Goal: Transaction & Acquisition: Purchase product/service

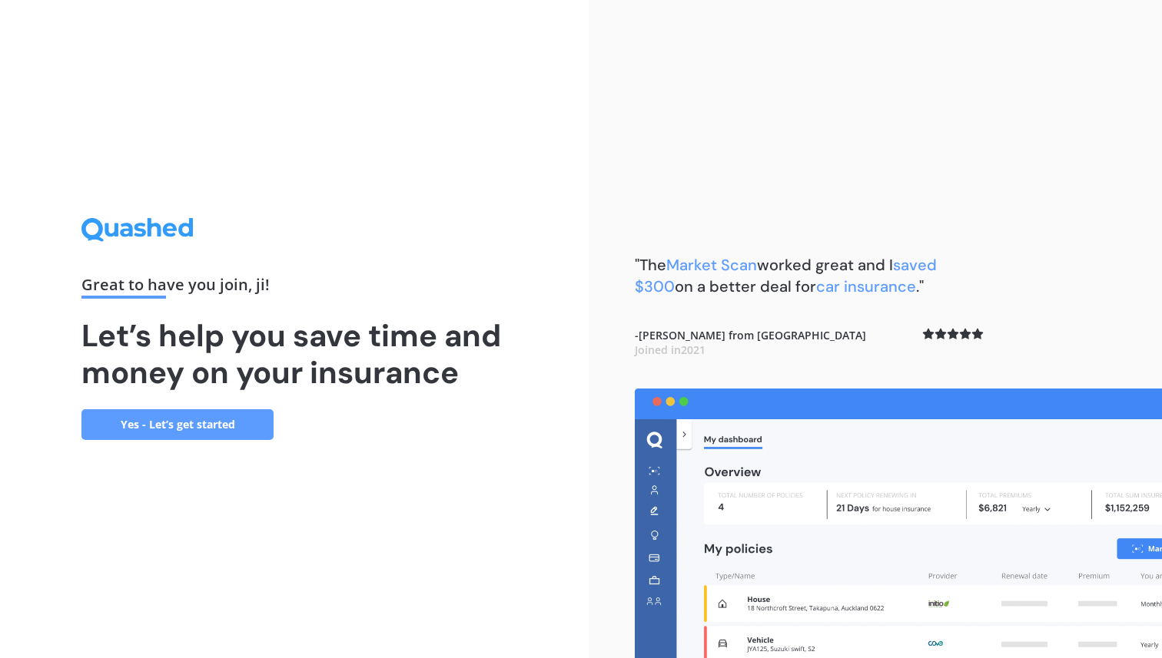
click at [254, 434] on link "Yes - Let’s get started" at bounding box center [177, 424] width 192 height 31
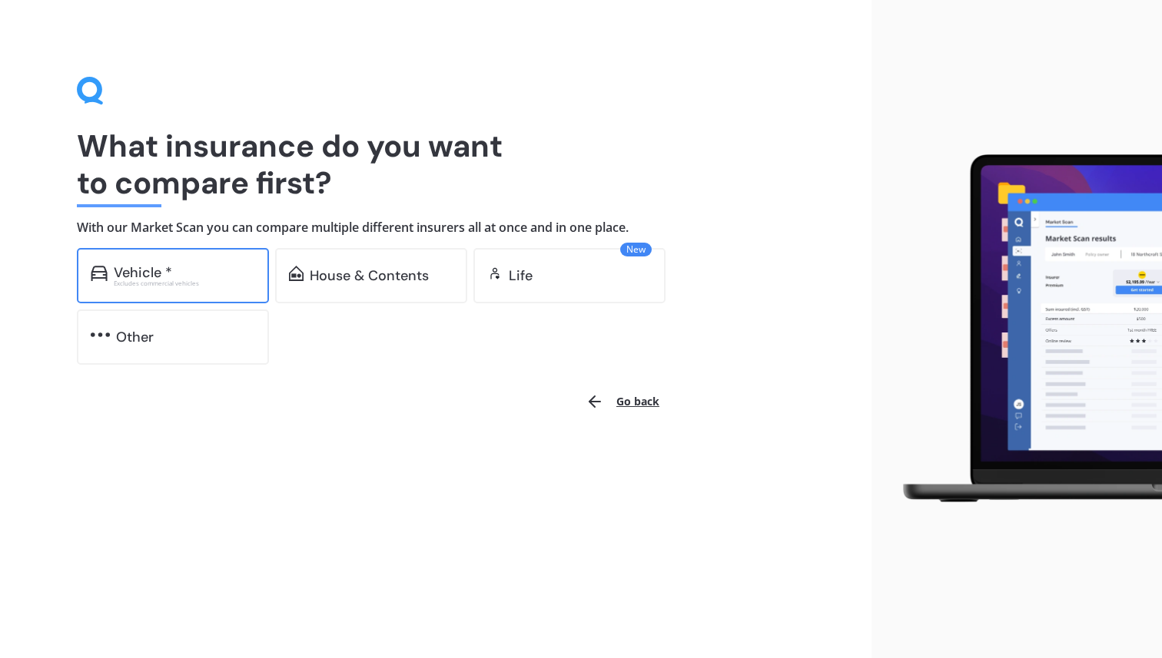
click at [250, 279] on div "Vehicle *" at bounding box center [184, 272] width 141 height 15
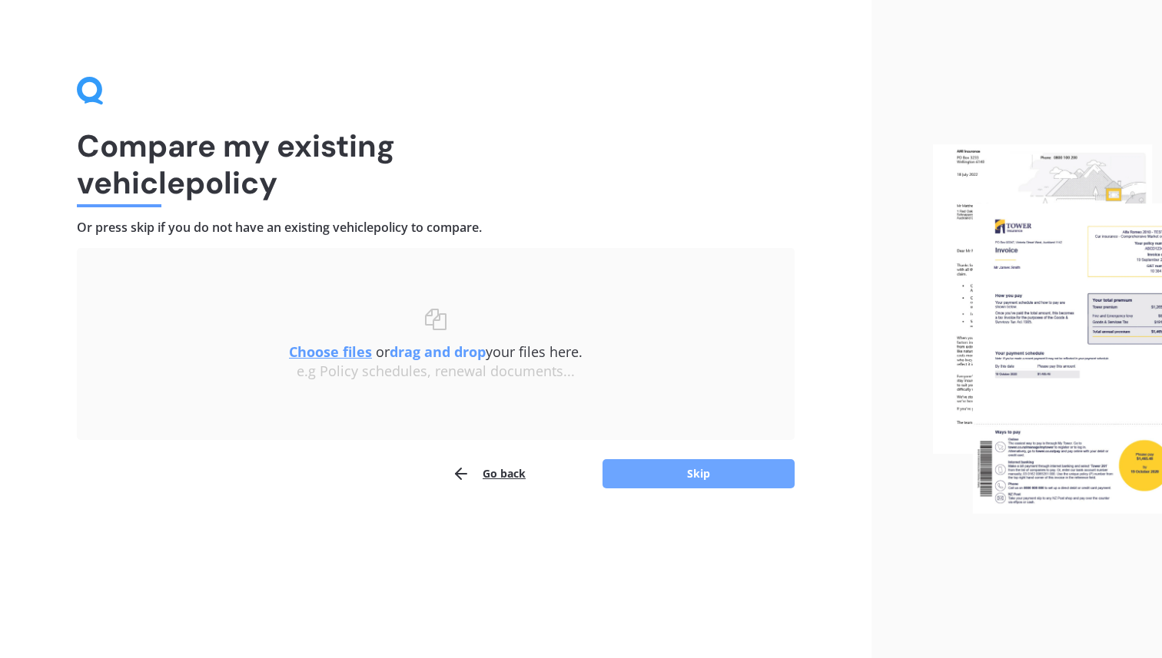
click at [714, 481] on button "Skip" at bounding box center [698, 473] width 192 height 29
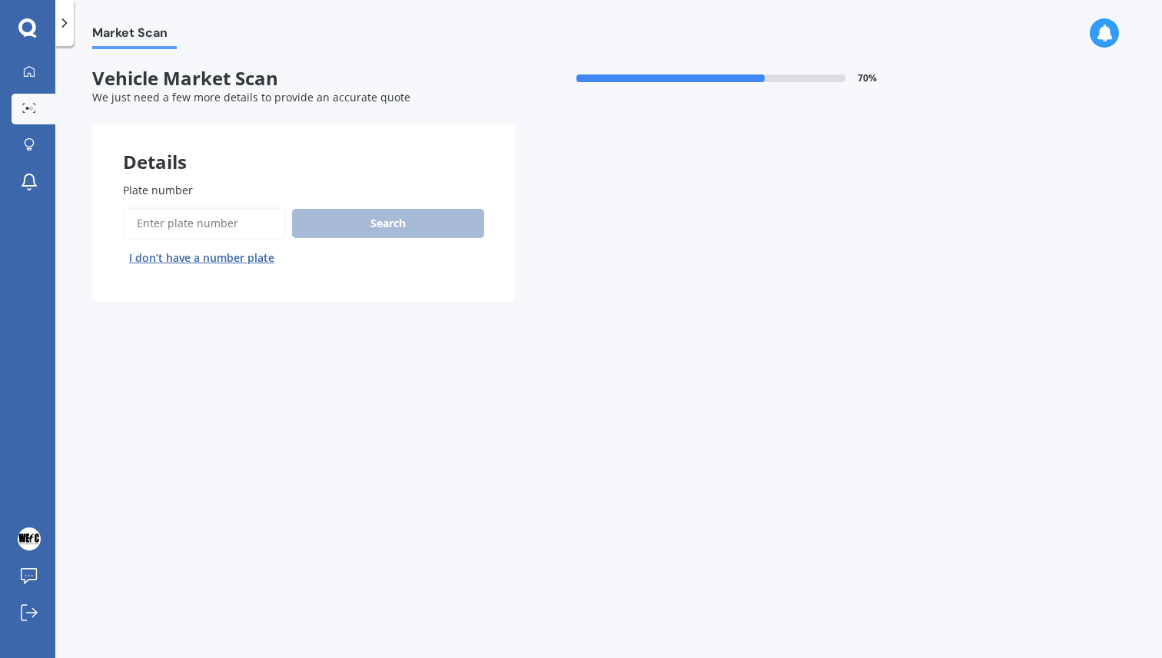
click at [260, 227] on input "Plate number" at bounding box center [204, 223] width 163 height 32
type input "MBM86"
click at [354, 230] on button "Search" at bounding box center [388, 223] width 192 height 29
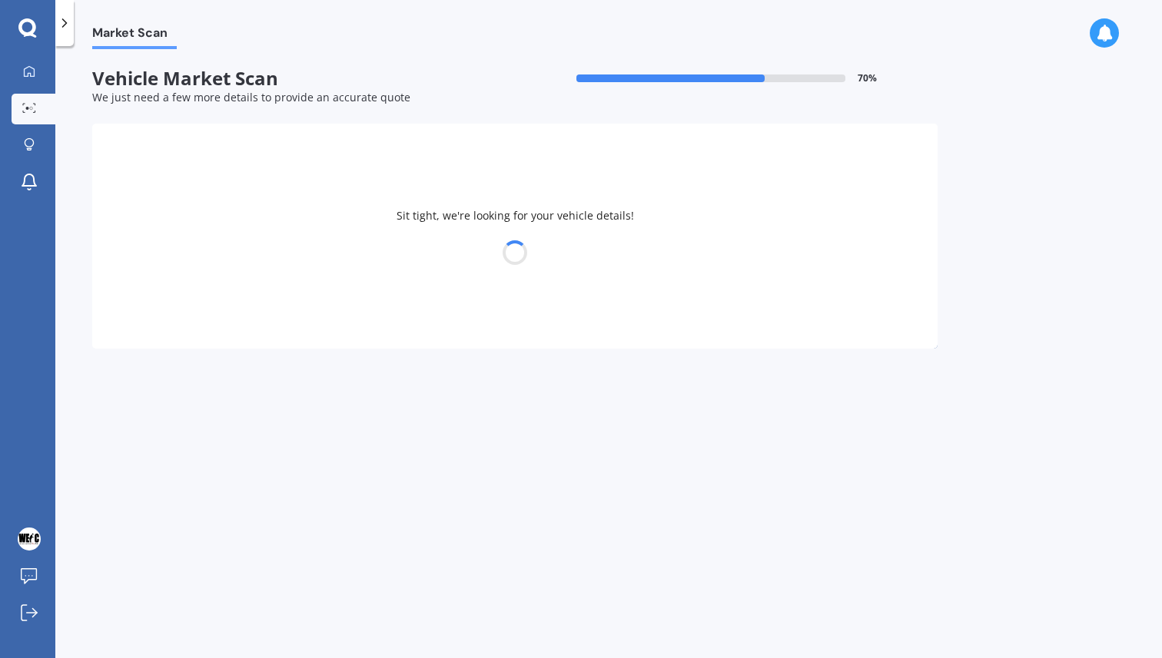
select select "NISSAN"
select select "TIIDA"
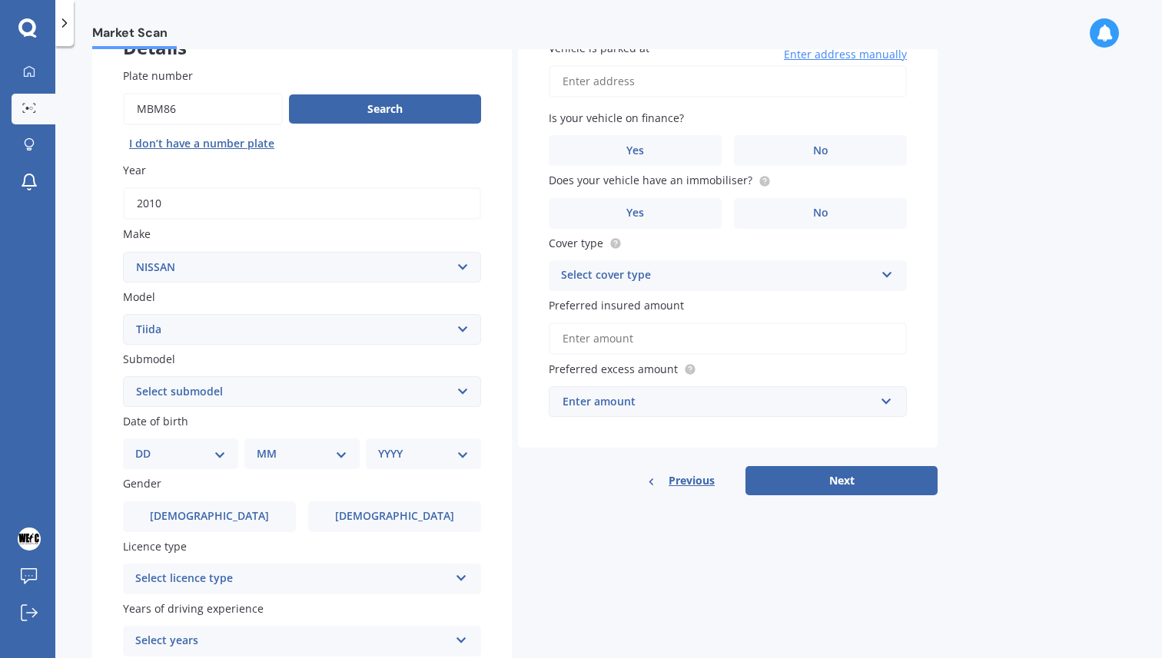
scroll to position [95, 0]
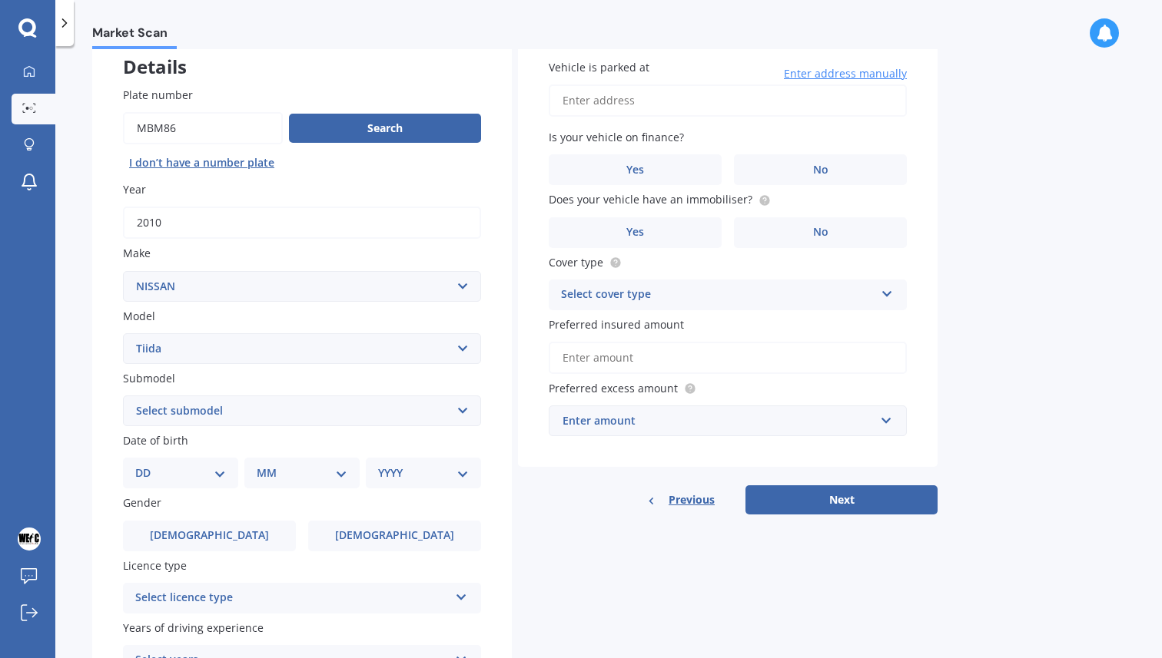
click at [339, 413] on select "Select submodel (All)" at bounding box center [302, 411] width 358 height 31
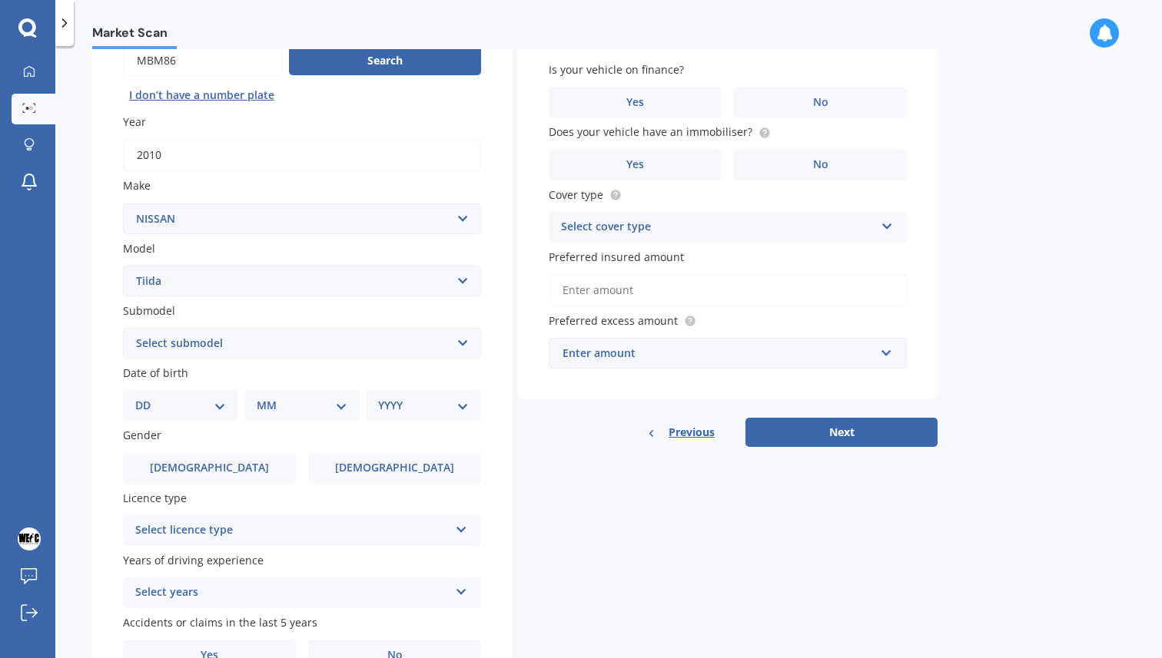
scroll to position [187, 0]
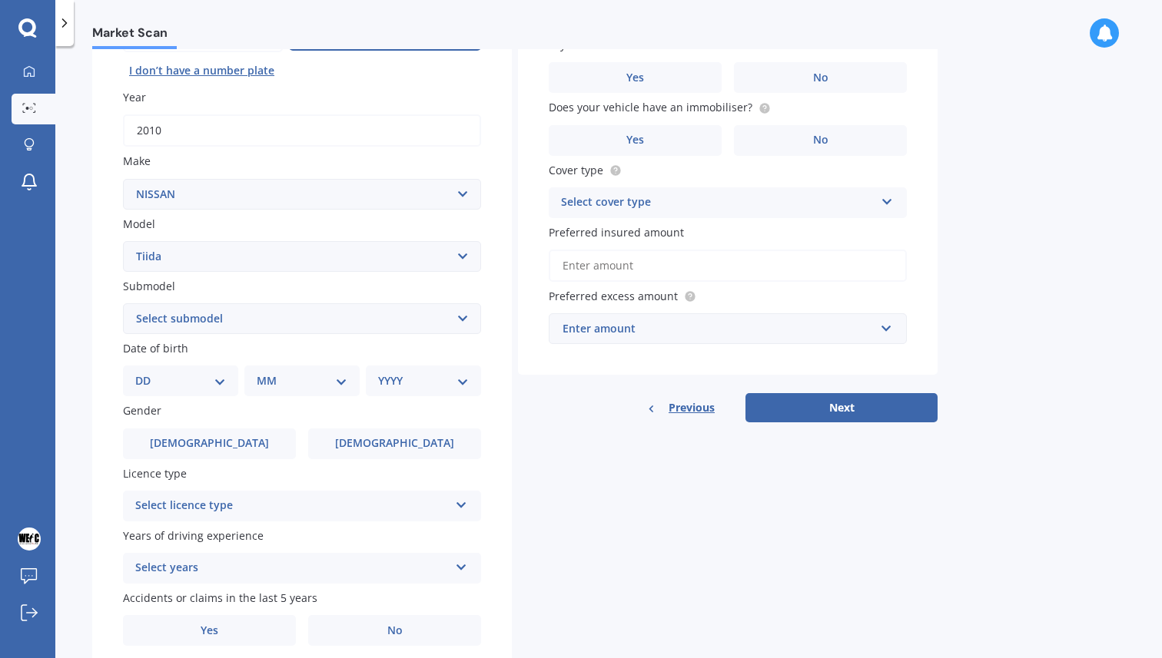
click at [185, 393] on div "DD 01 02 03 04 05 06 07 08 09 10 11 12 13 14 15 16 17 18 19 20 21 22 23 24 25 2…" at bounding box center [180, 381] width 115 height 31
click at [219, 385] on select "DD 01 02 03 04 05 06 07 08 09 10 11 12 13 14 15 16 17 18 19 20 21 22 23 24 25 2…" at bounding box center [180, 381] width 91 height 17
select select "16"
click at [301, 377] on select "MM 01 02 03 04 05 06 07 08 09 10 11 12" at bounding box center [305, 381] width 85 height 17
select select "05"
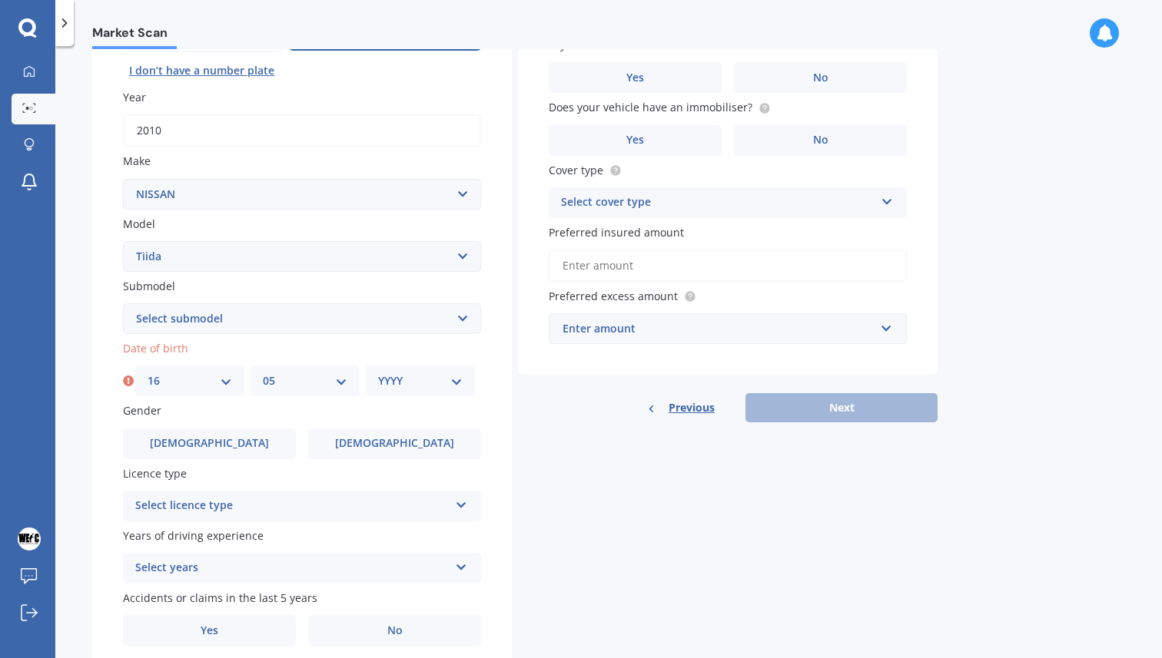
click at [393, 396] on div "YYYY 2025 2024 2023 2022 2021 2020 2019 2018 2017 2016 2015 2014 2013 2012 2011…" at bounding box center [420, 381] width 109 height 31
click at [451, 386] on select "YYYY 2025 2024 2023 2022 2021 2020 2019 2018 2017 2016 2015 2014 2013 2012 2011…" at bounding box center [420, 381] width 85 height 17
select select "1993"
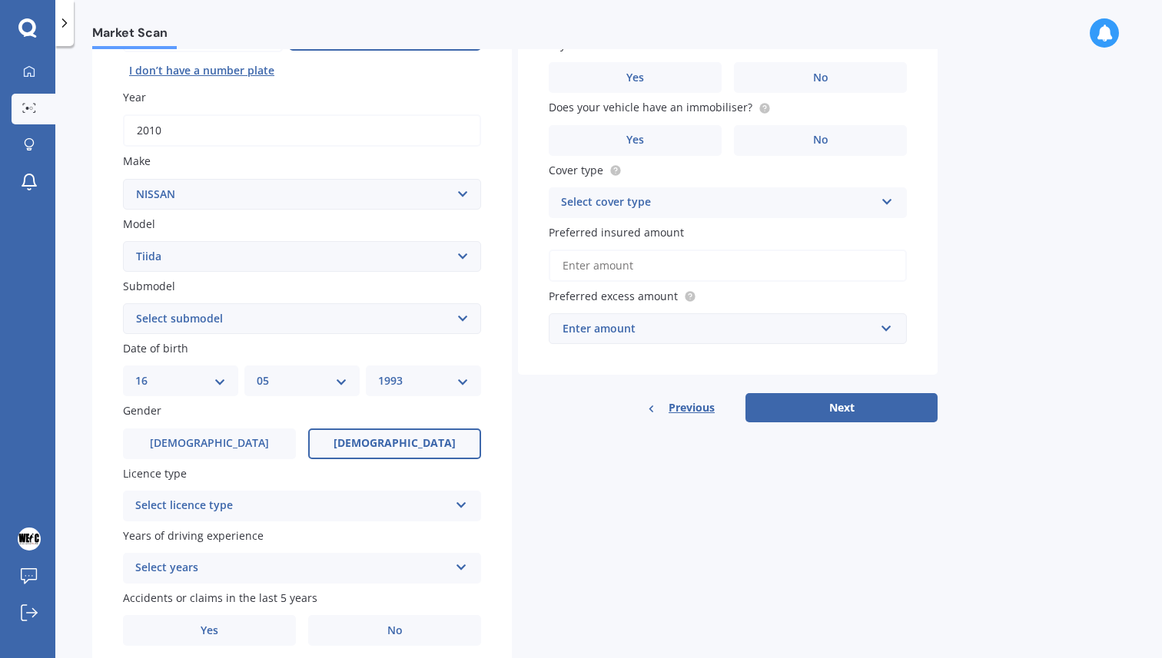
click at [405, 450] on span "[DEMOGRAPHIC_DATA]" at bounding box center [394, 443] width 122 height 13
click at [0, 0] on input "[DEMOGRAPHIC_DATA]" at bounding box center [0, 0] width 0 height 0
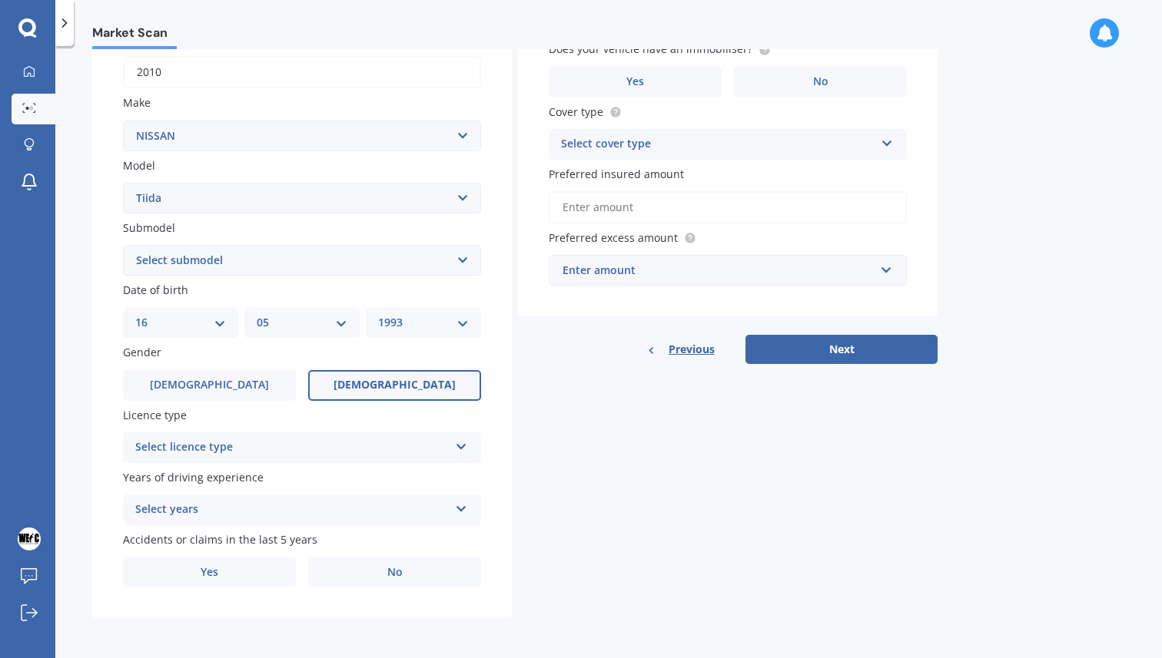
click at [364, 445] on div "Select licence type" at bounding box center [291, 448] width 313 height 18
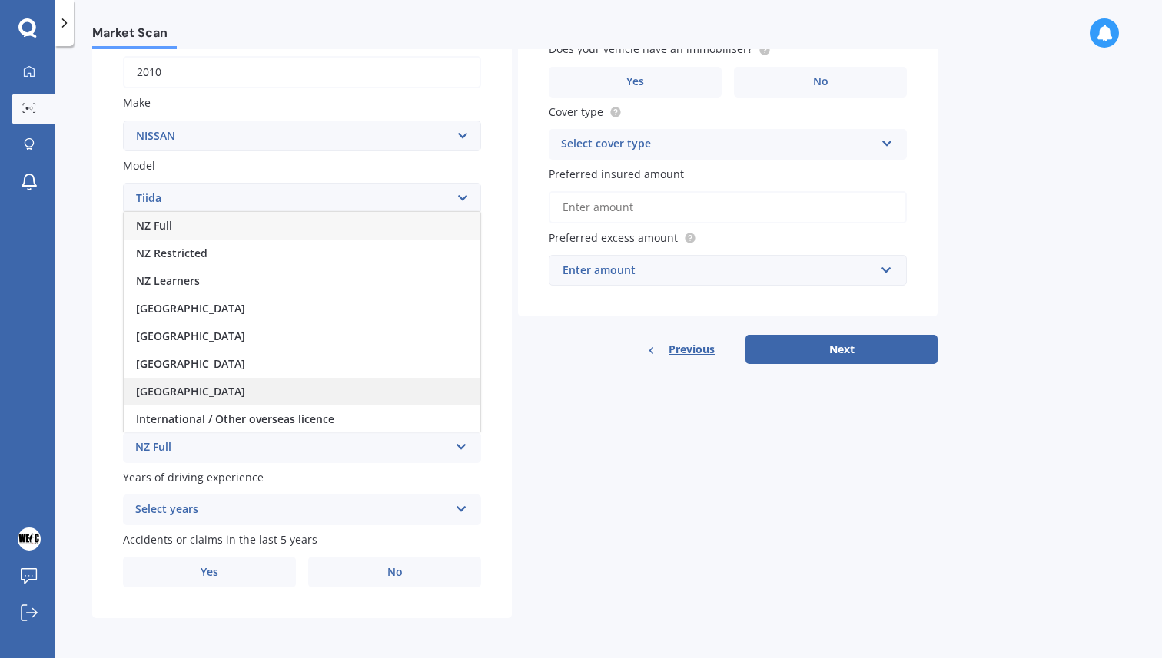
scroll to position [2, 0]
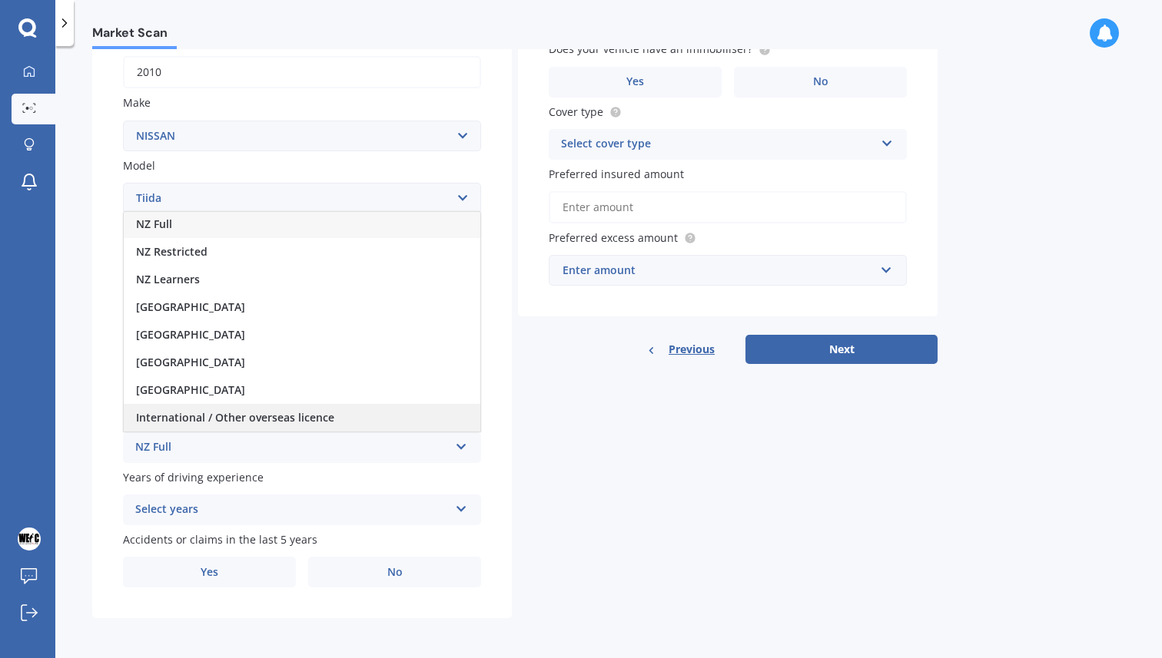
click at [353, 410] on div "International / Other overseas licence" at bounding box center [302, 418] width 356 height 28
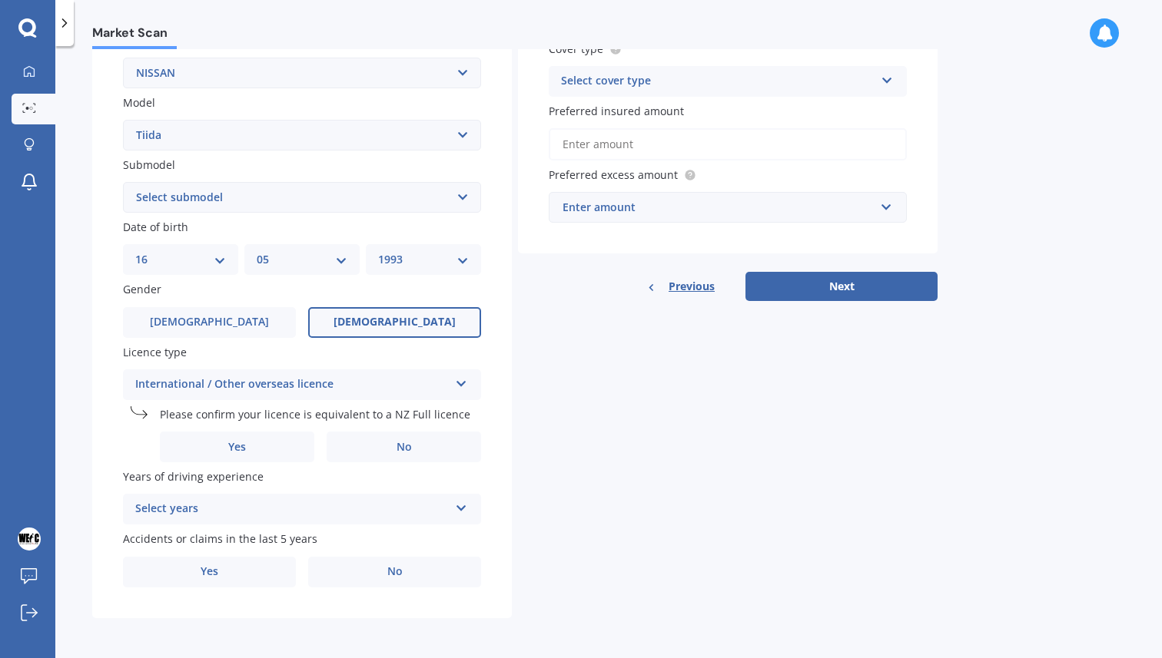
scroll to position [313, 0]
click at [275, 446] on label "Yes" at bounding box center [237, 447] width 154 height 31
click at [0, 0] on input "Yes" at bounding box center [0, 0] width 0 height 0
click at [303, 515] on div "Select years" at bounding box center [291, 509] width 313 height 18
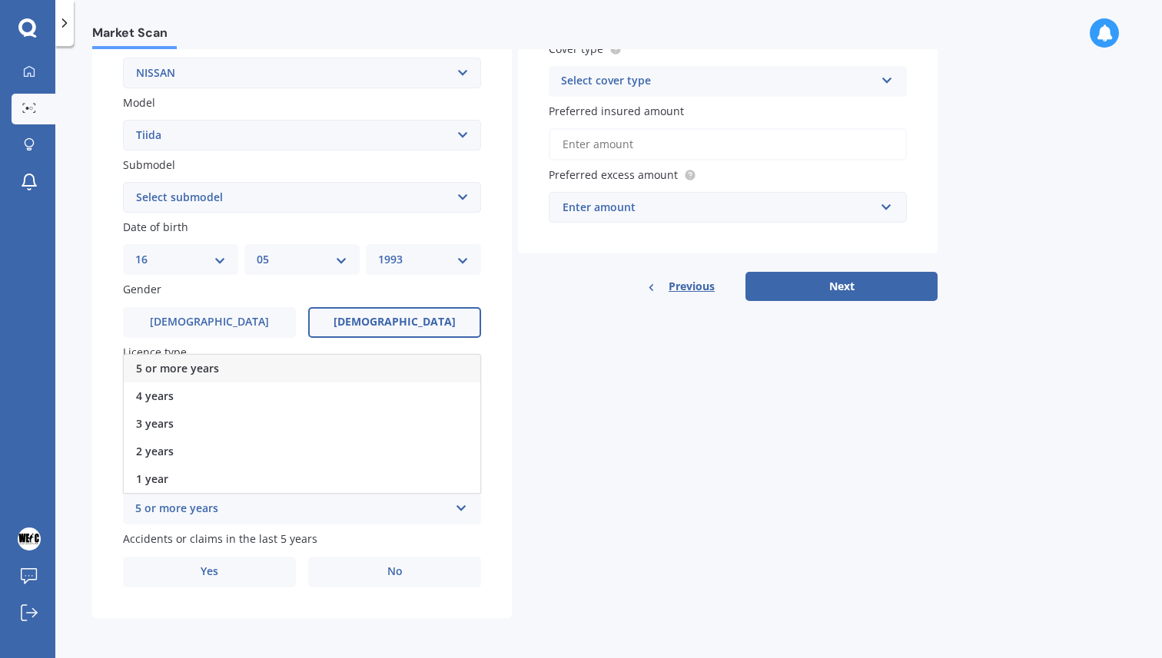
click at [685, 463] on div "Details Plate number Search I don’t have a number plate Year [DATE] Make Select…" at bounding box center [514, 217] width 845 height 804
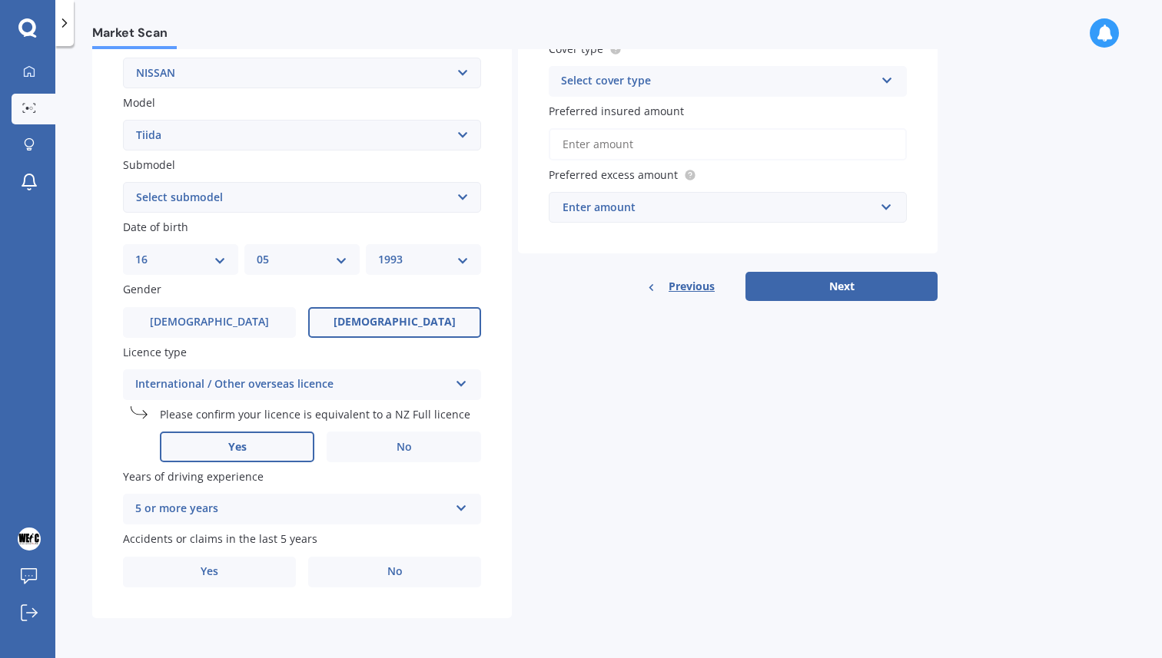
click at [410, 506] on div "5 or more years" at bounding box center [291, 509] width 313 height 18
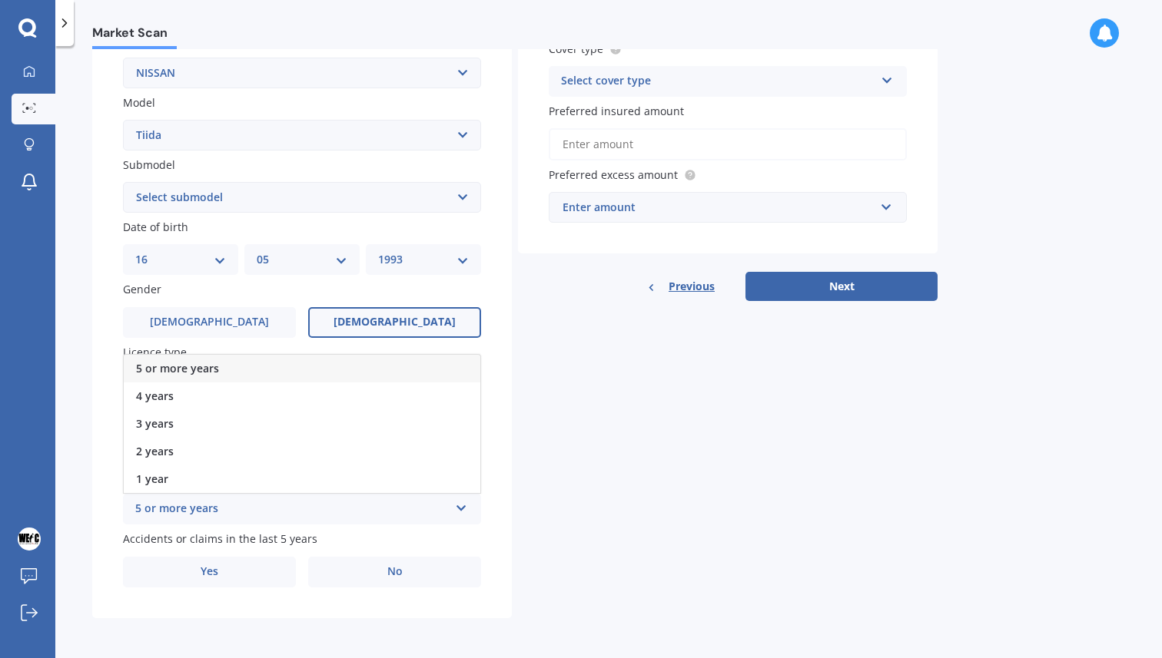
click at [582, 499] on div "Details Plate number Search I don’t have a number plate Year [DATE] Make Select…" at bounding box center [514, 217] width 845 height 804
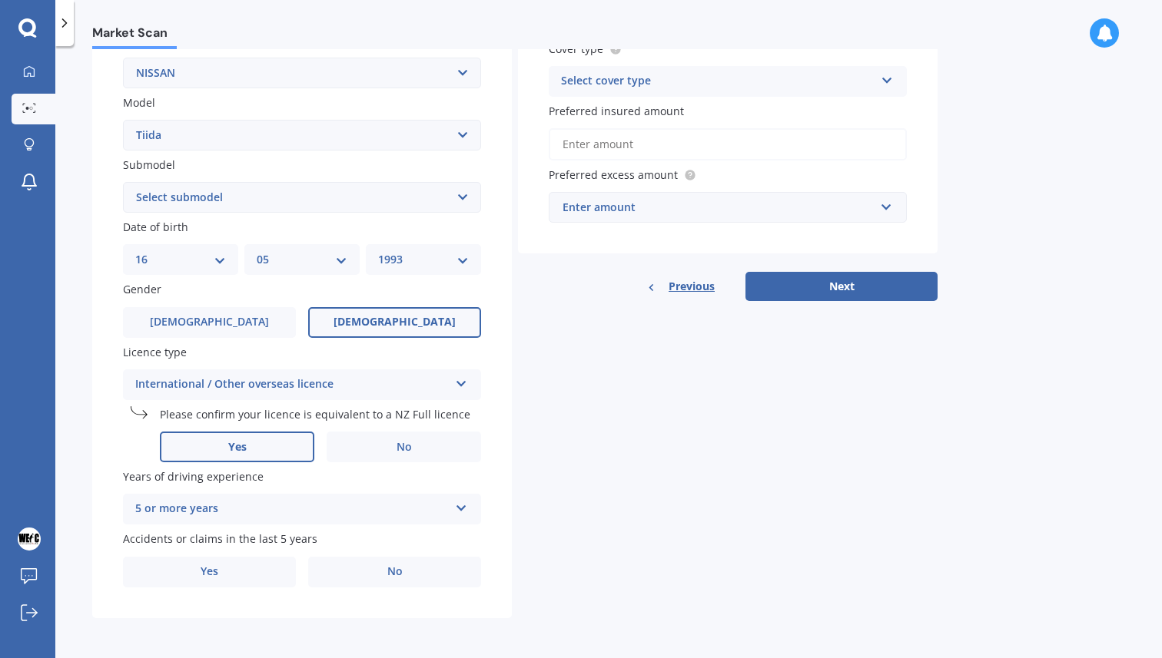
click at [386, 502] on div "5 or more years" at bounding box center [291, 509] width 313 height 18
click at [594, 476] on div "Details Plate number Search I don’t have a number plate Year [DATE] Make Select…" at bounding box center [514, 217] width 845 height 804
click at [449, 565] on label "No" at bounding box center [394, 572] width 173 height 31
click at [0, 0] on input "No" at bounding box center [0, 0] width 0 height 0
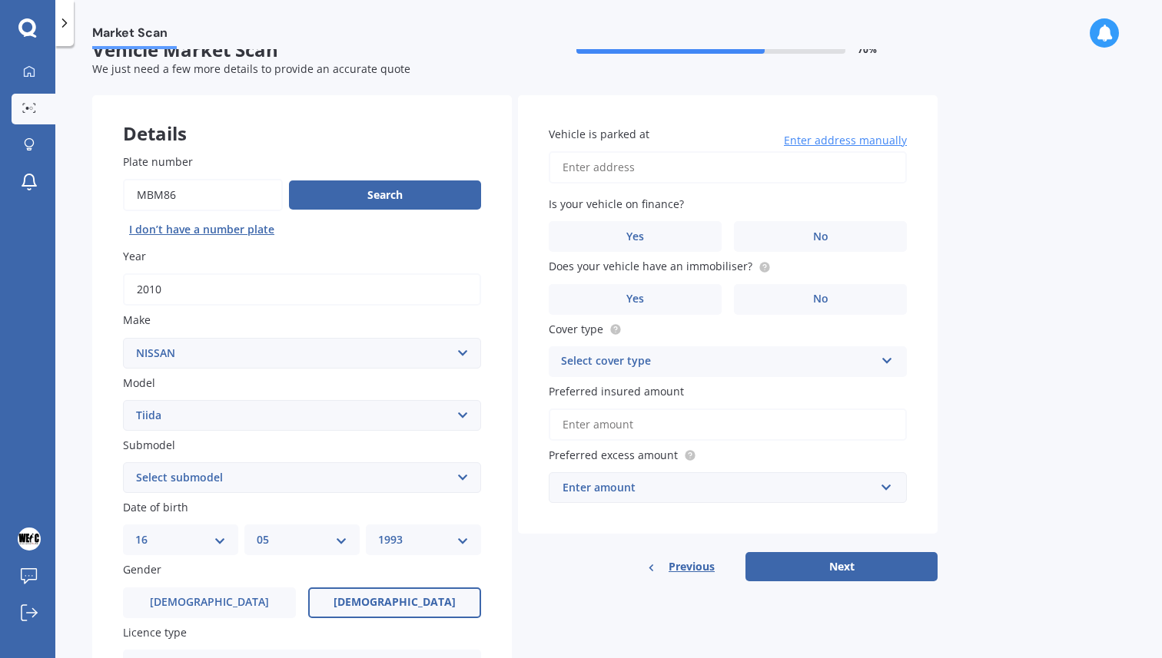
scroll to position [0, 0]
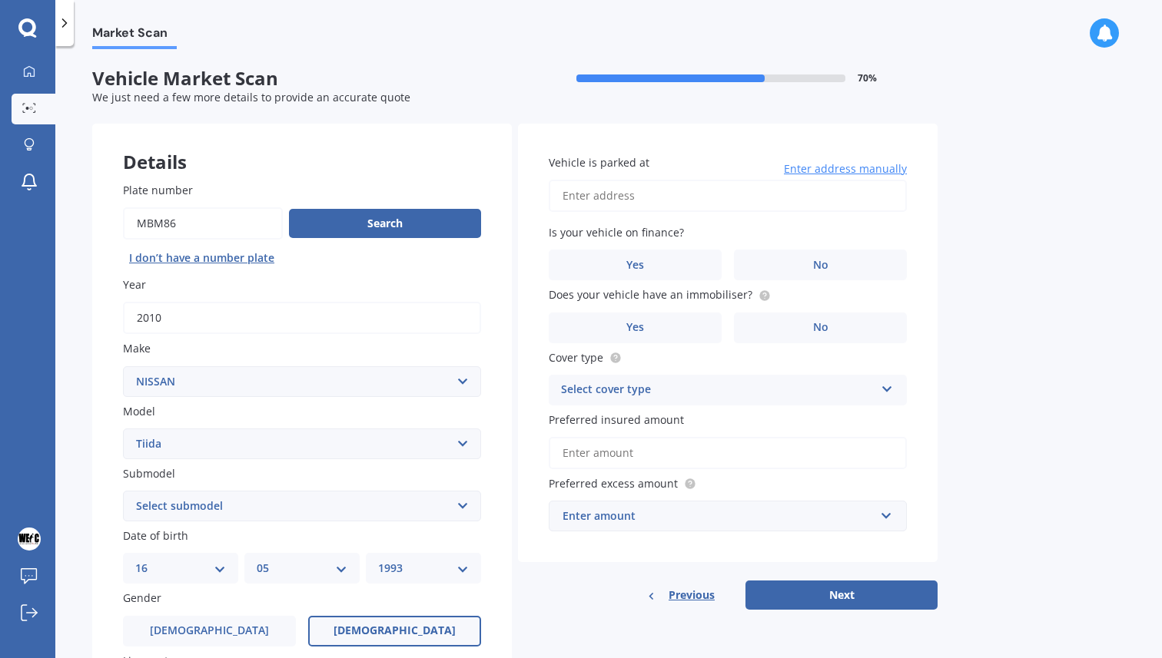
click at [743, 200] on input "Vehicle is parked at" at bounding box center [728, 196] width 358 height 32
click at [584, 194] on input "4173 wharekahay" at bounding box center [728, 196] width 358 height 32
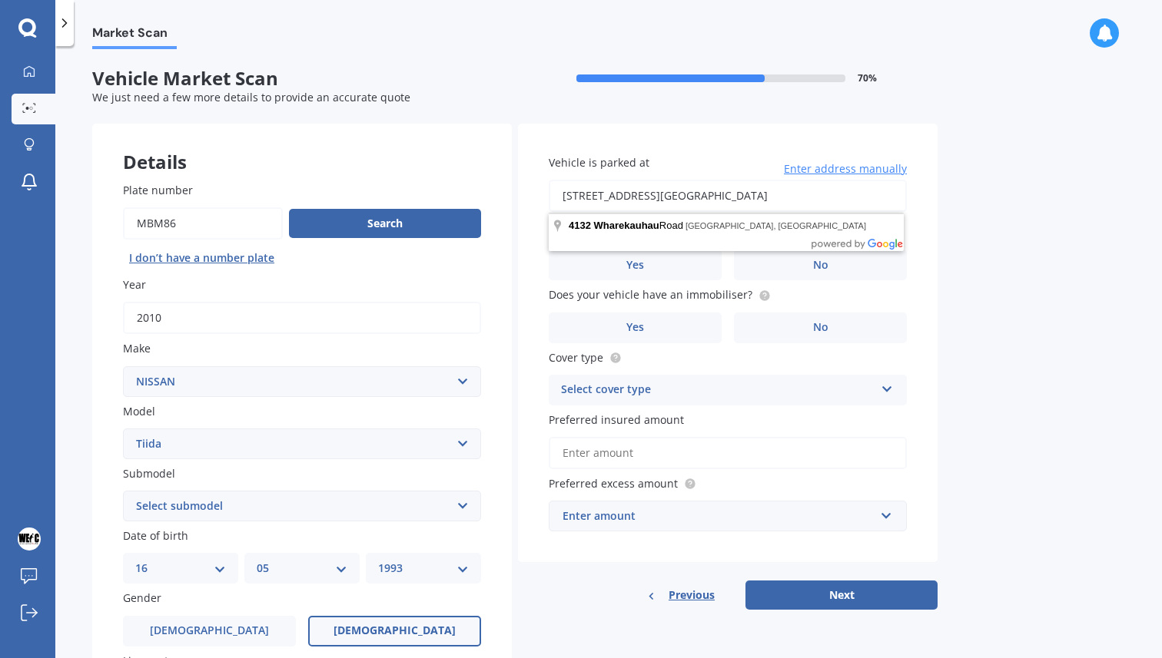
type input "[STREET_ADDRESS] ニュージーランド"
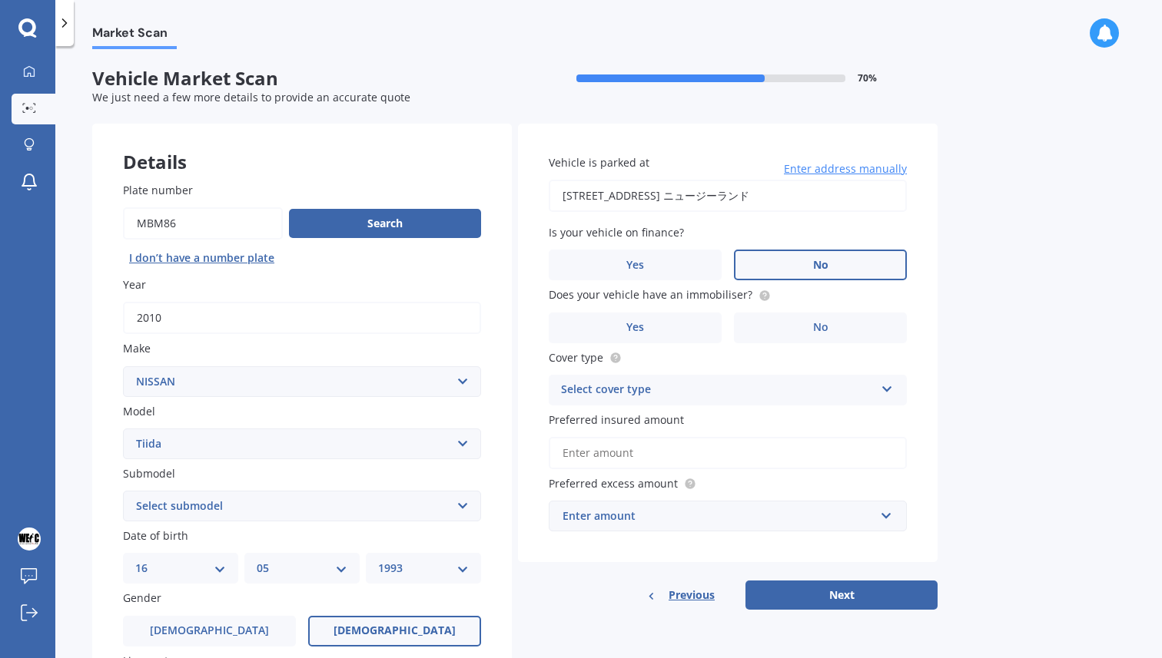
click at [782, 271] on label "No" at bounding box center [820, 265] width 173 height 31
click at [0, 0] on input "No" at bounding box center [0, 0] width 0 height 0
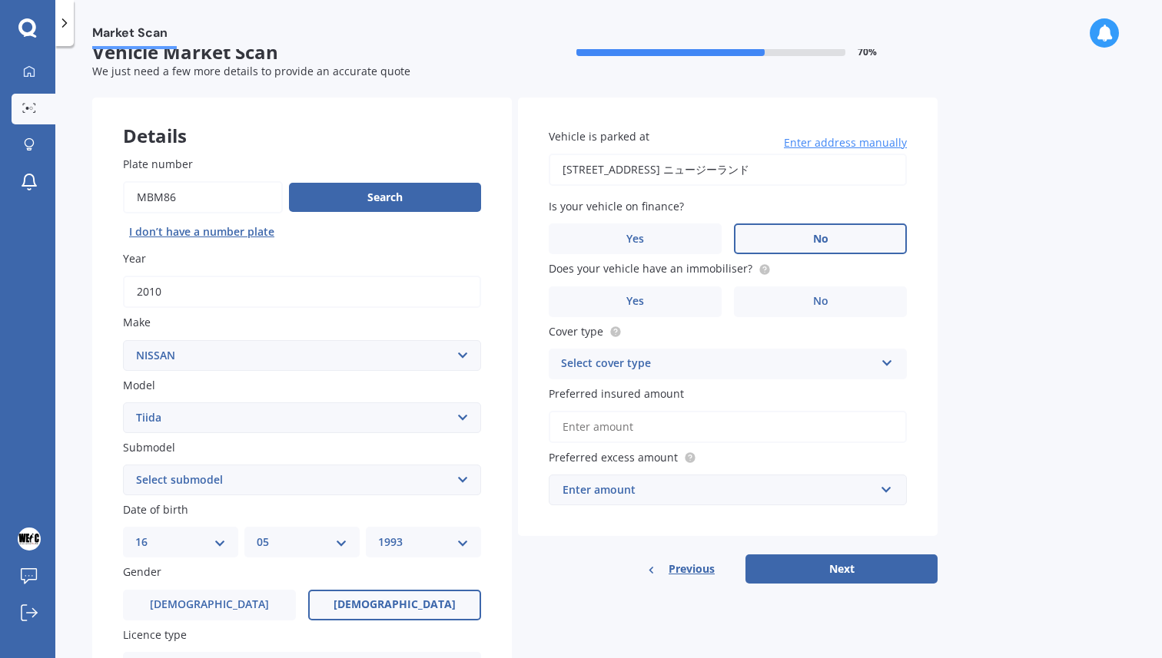
scroll to position [28, 0]
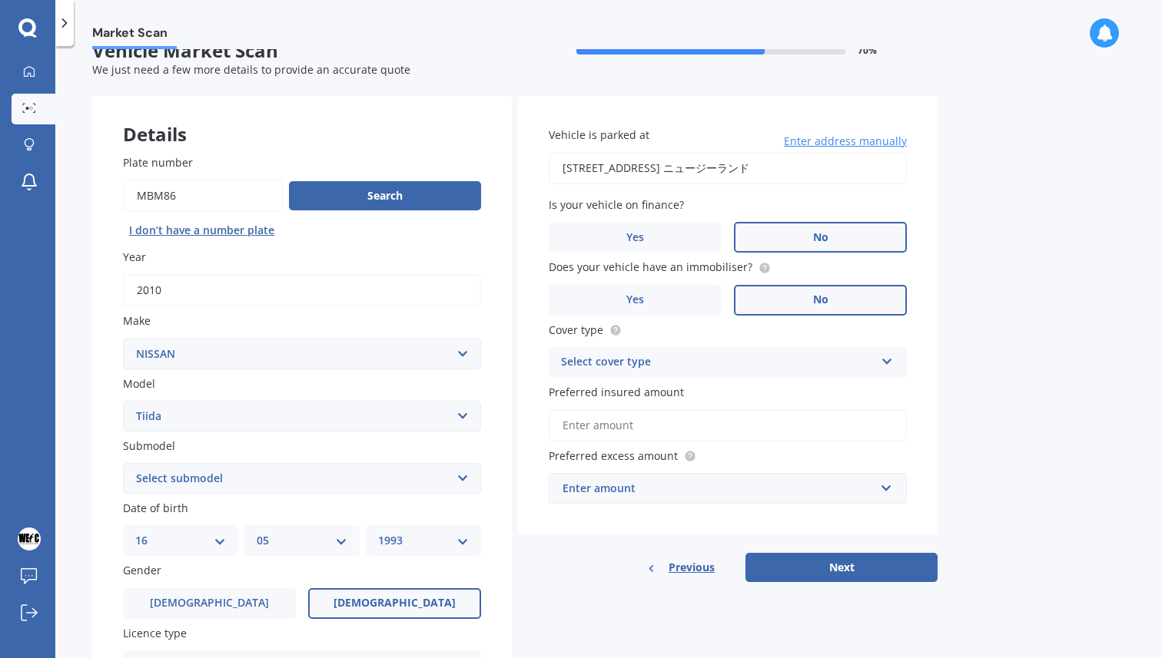
click at [791, 303] on label "No" at bounding box center [820, 300] width 173 height 31
click at [0, 0] on input "No" at bounding box center [0, 0] width 0 height 0
click at [767, 356] on div "Select cover type" at bounding box center [717, 362] width 313 height 18
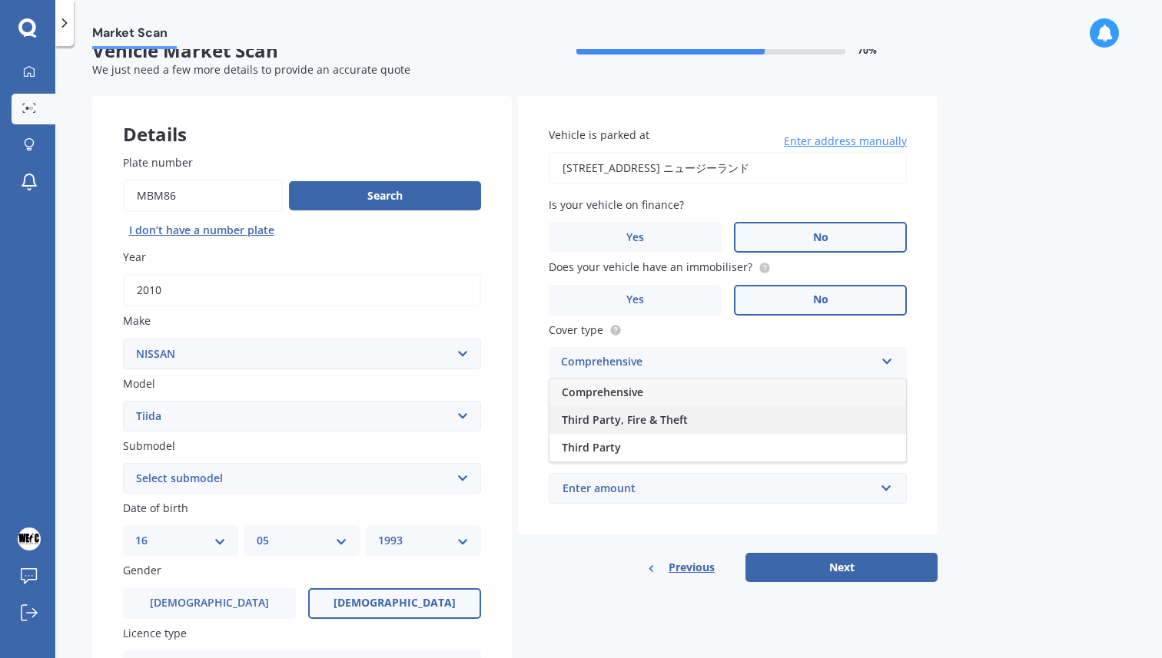
click at [752, 417] on div "Third Party, Fire & Theft" at bounding box center [727, 420] width 356 height 28
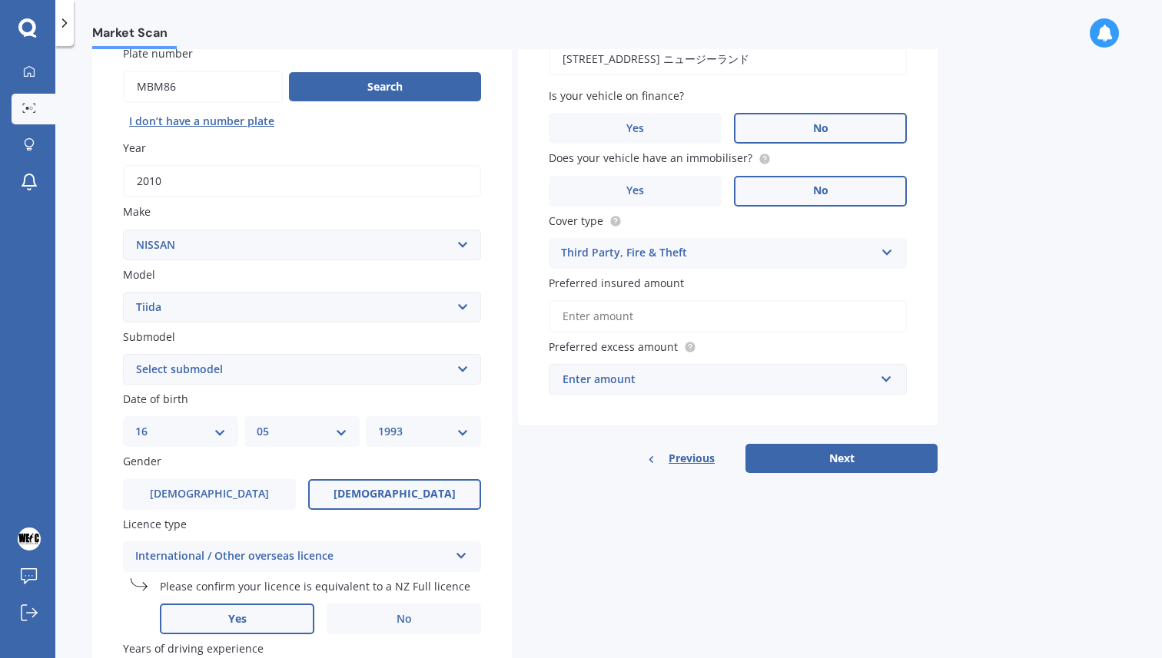
scroll to position [159, 0]
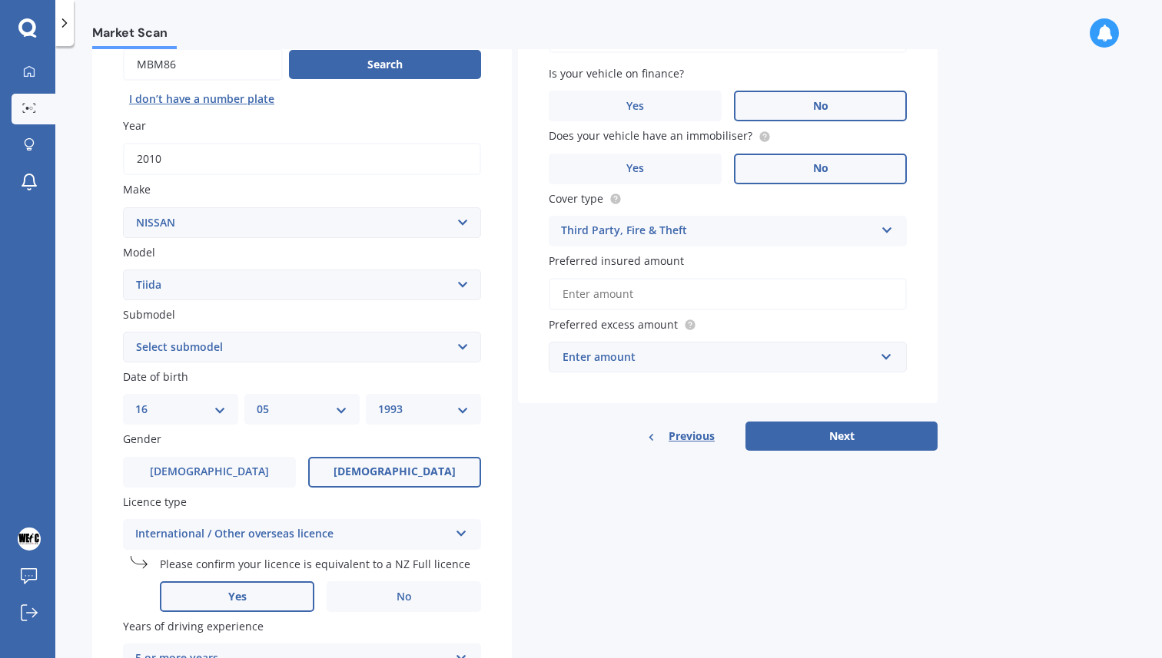
click at [709, 296] on input "Preferred insured amount" at bounding box center [728, 294] width 358 height 32
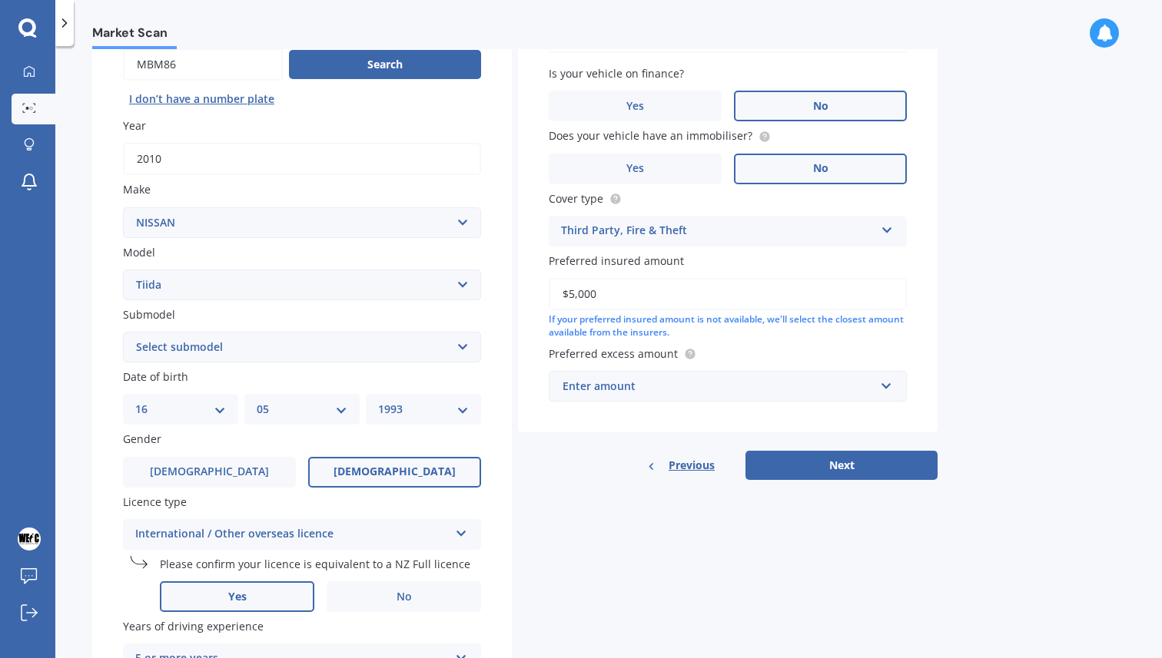
type input "$5,000"
click at [747, 392] on div "Enter amount" at bounding box center [718, 386] width 312 height 17
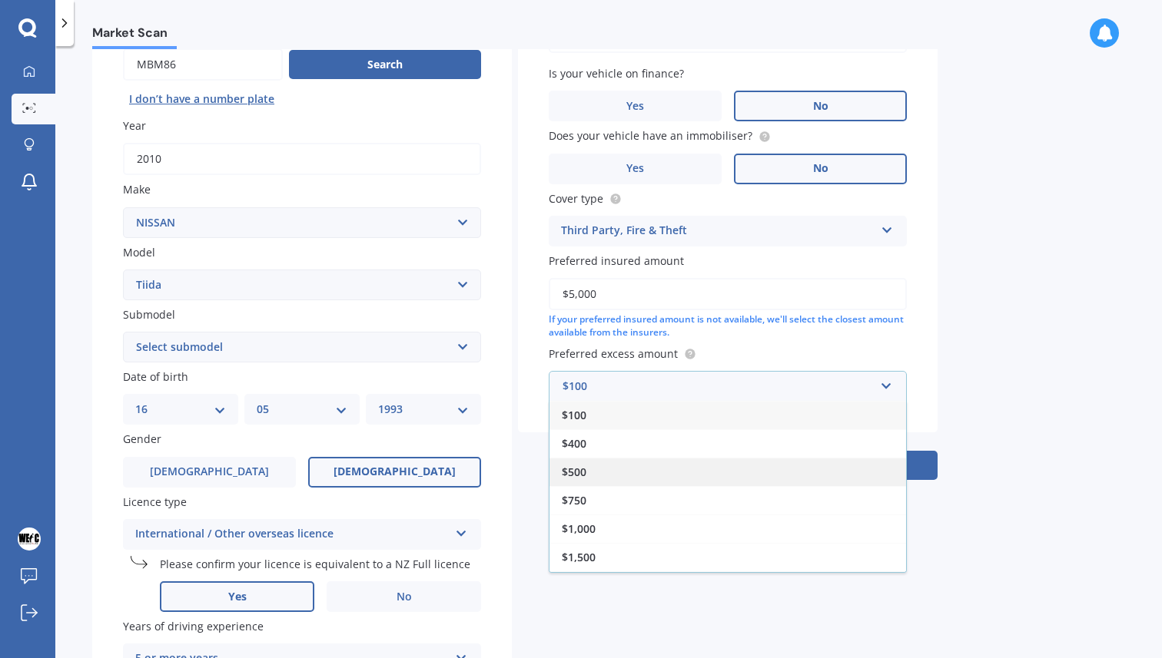
click at [720, 476] on div "$500" at bounding box center [727, 472] width 356 height 28
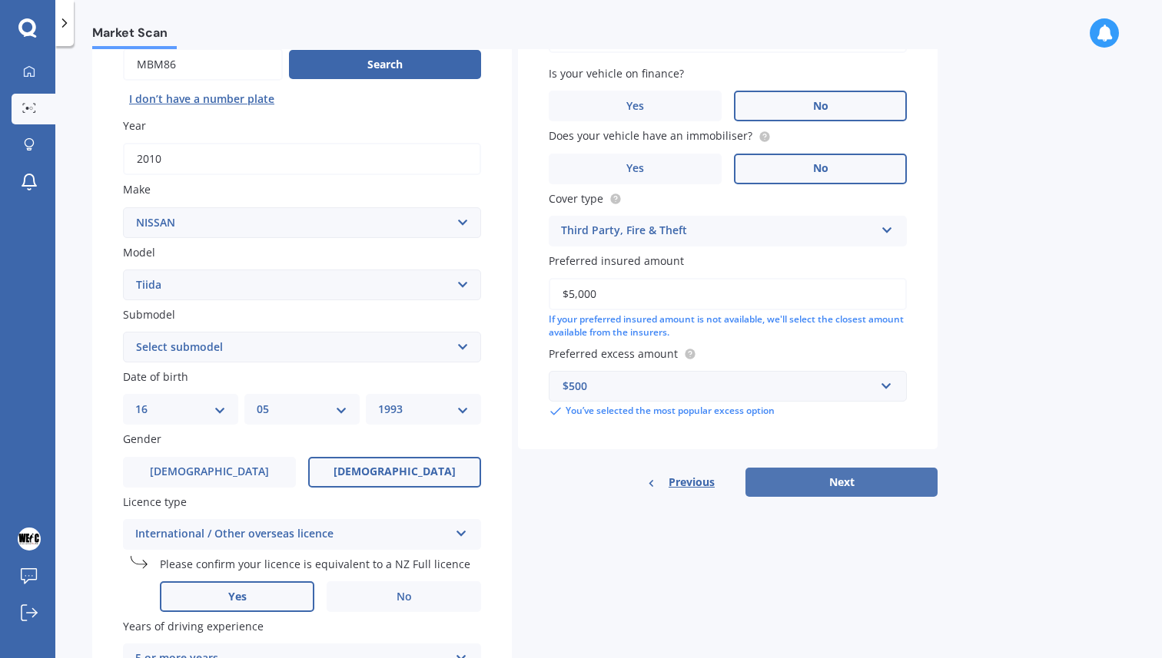
click at [796, 479] on button "Next" at bounding box center [841, 482] width 192 height 29
click at [320, 344] on select "Select submodel (All)" at bounding box center [302, 347] width 358 height 31
select select "(ALL)"
click at [794, 484] on button "Next" at bounding box center [841, 482] width 192 height 29
select select "16"
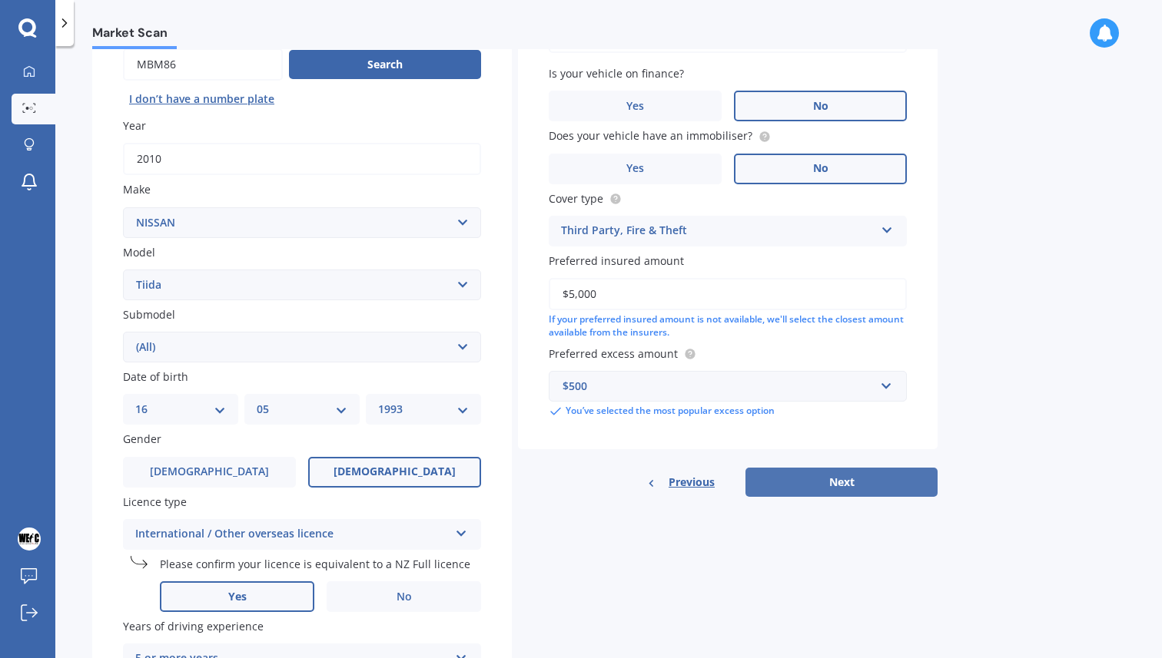
select select "05"
select select "1993"
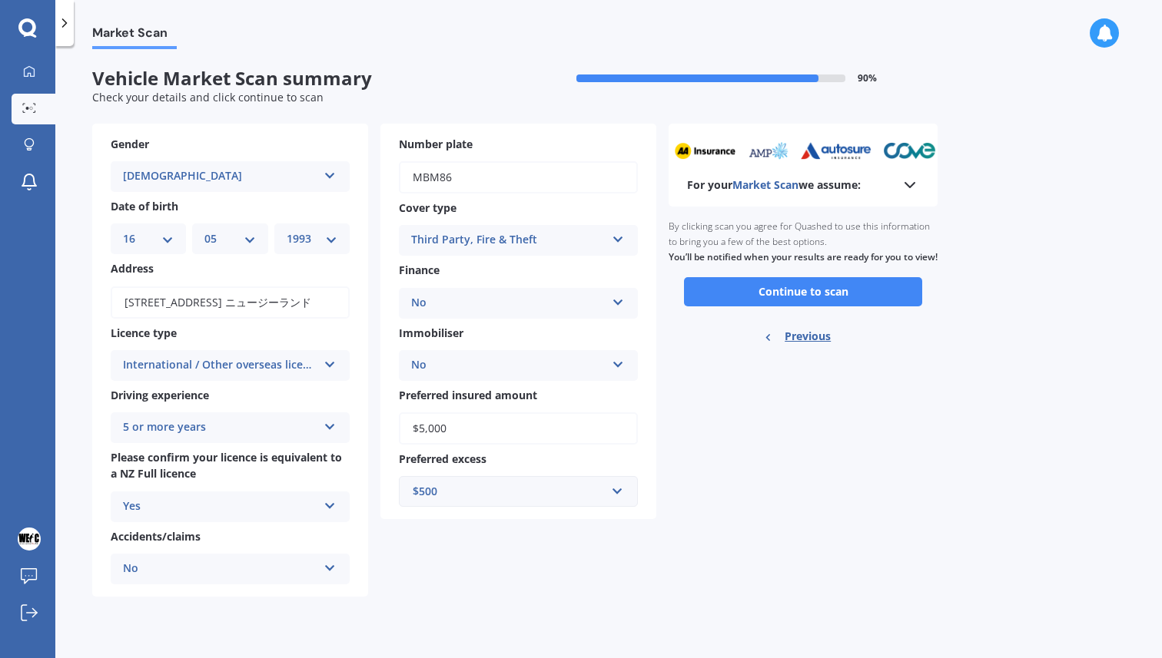
scroll to position [0, 0]
click at [767, 307] on button "Continue to scan" at bounding box center [803, 291] width 238 height 29
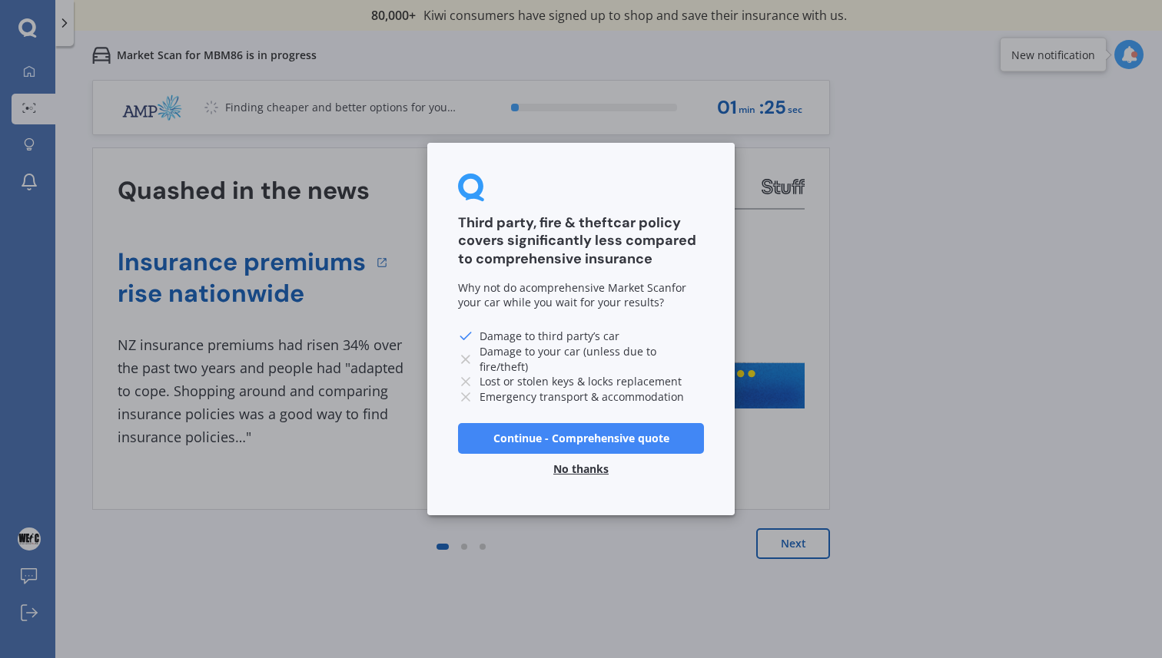
click at [592, 475] on button "No thanks" at bounding box center [581, 469] width 74 height 31
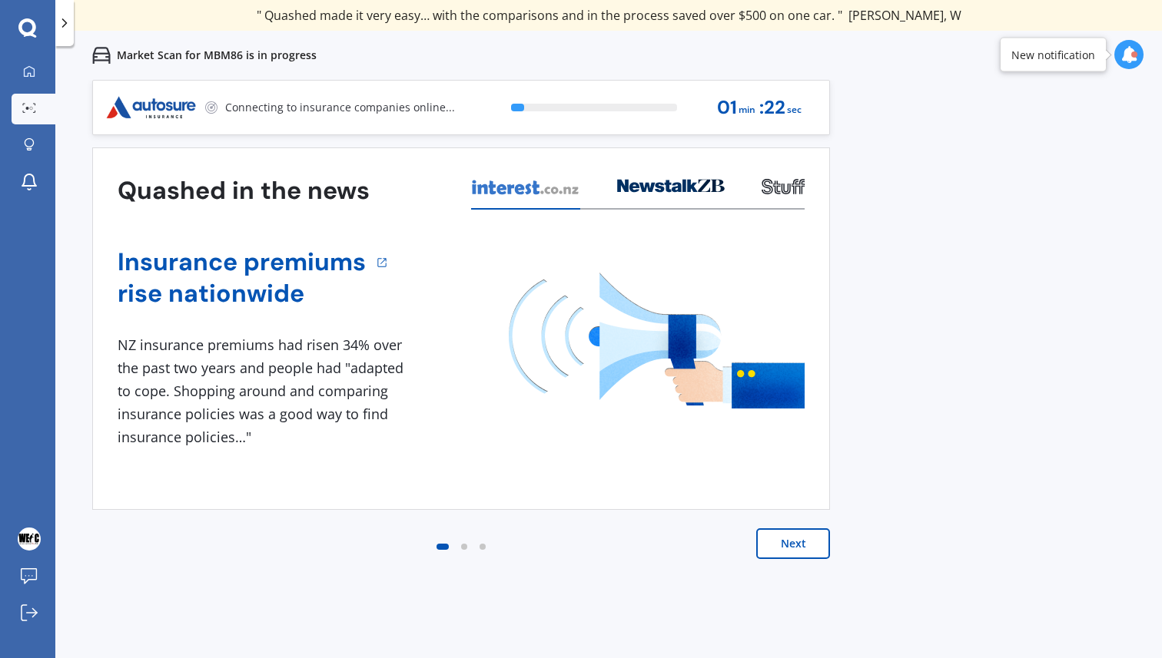
click at [768, 543] on button "Next" at bounding box center [793, 544] width 74 height 31
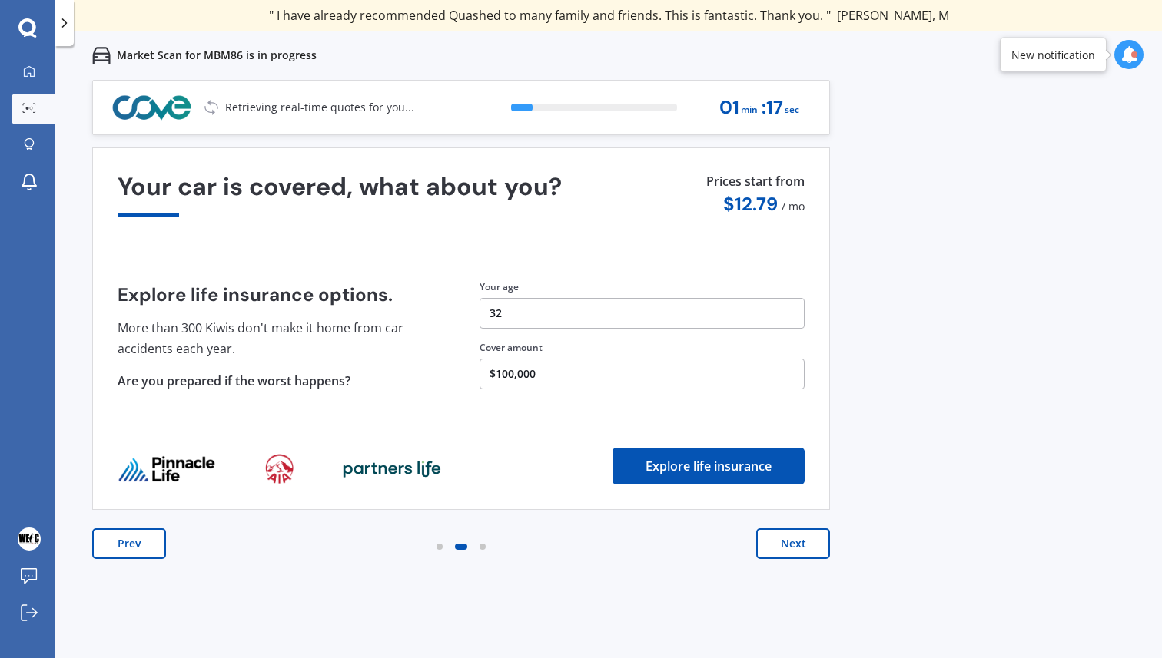
click at [768, 543] on button "Next" at bounding box center [793, 544] width 74 height 31
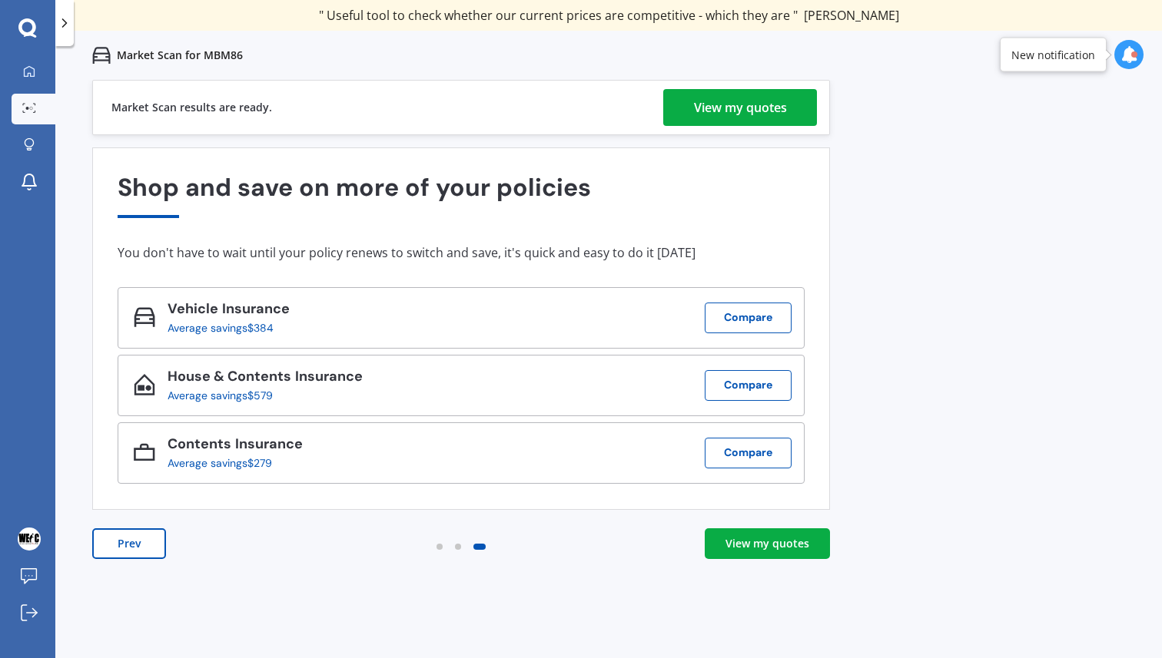
click at [804, 538] on div "View my quotes" at bounding box center [767, 543] width 84 height 15
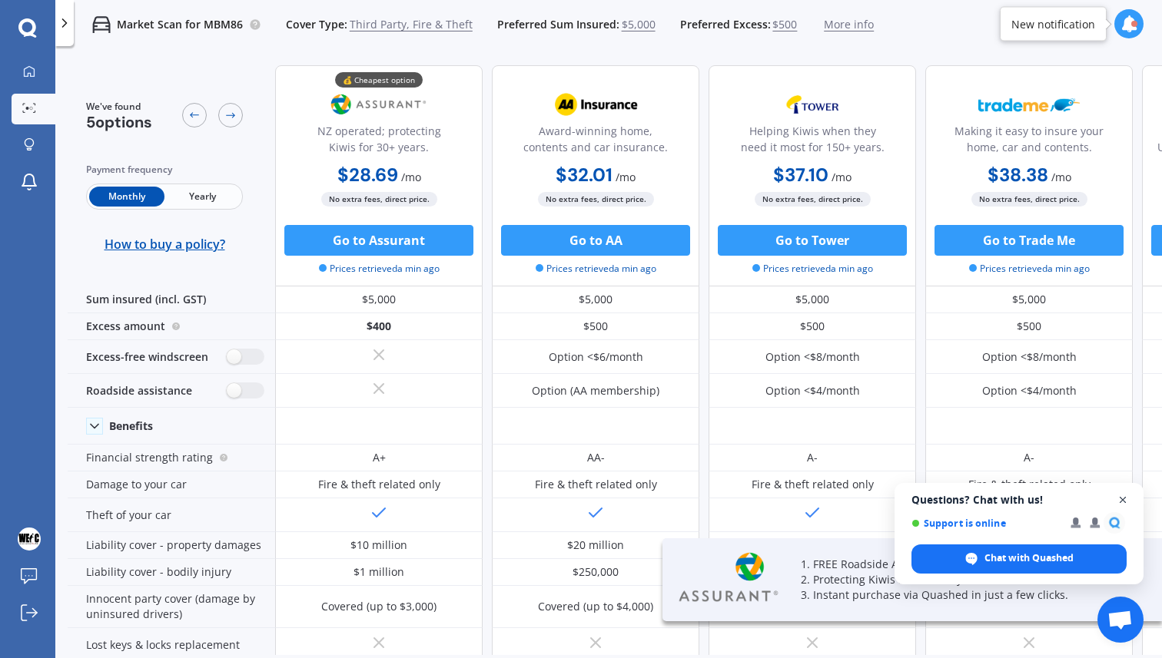
click at [1124, 499] on span "Close chat" at bounding box center [1122, 500] width 19 height 19
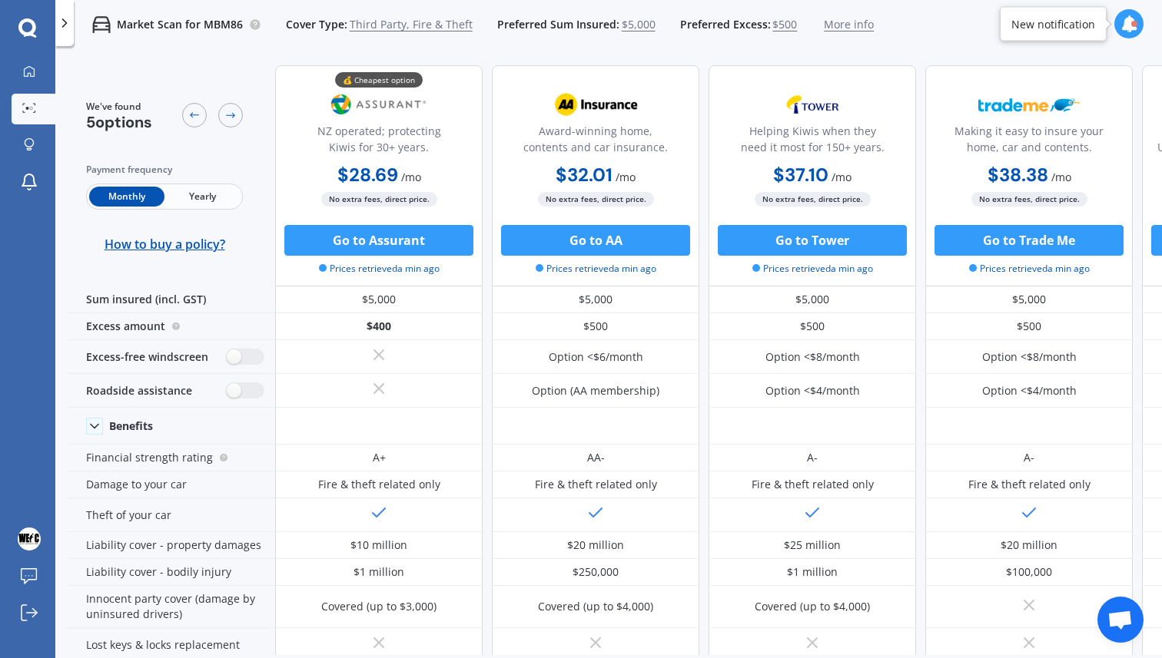
click at [224, 199] on span "Yearly" at bounding box center [201, 197] width 75 height 20
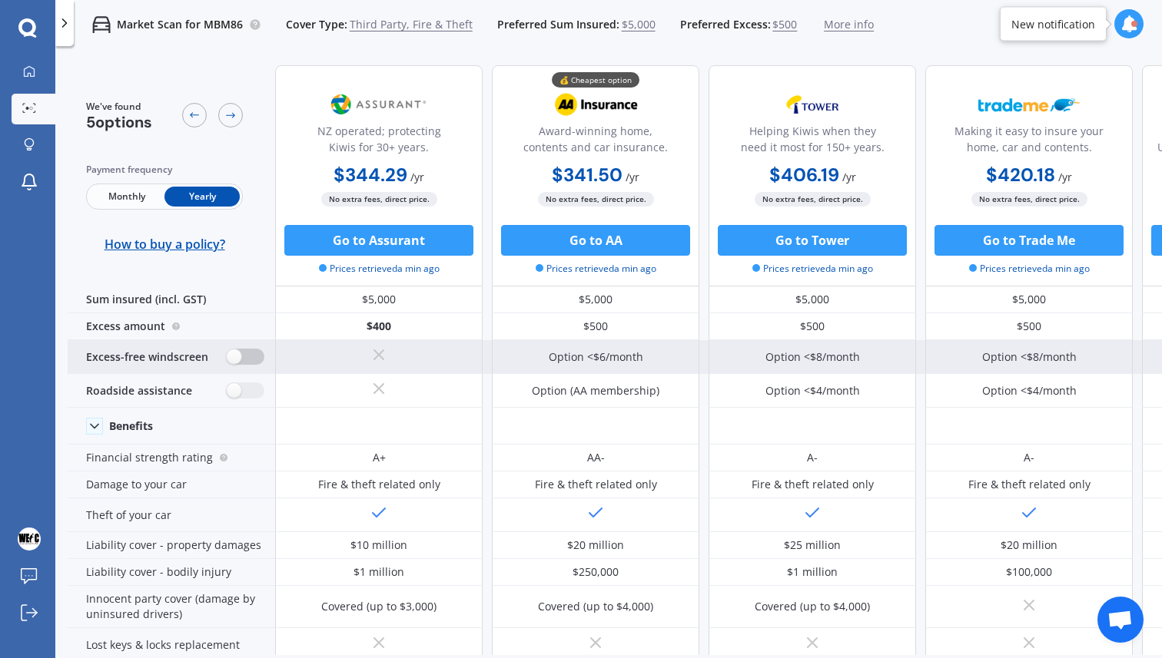
click at [236, 353] on label at bounding box center [246, 357] width 38 height 16
radio input "true"
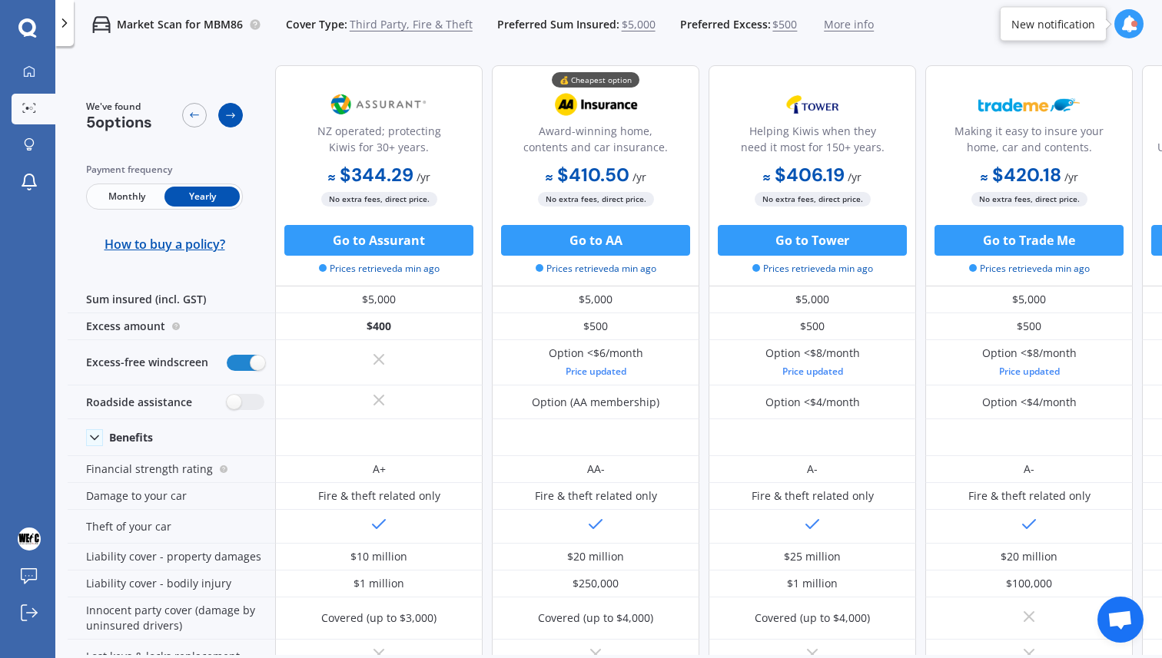
click at [222, 115] on div at bounding box center [230, 115] width 25 height 25
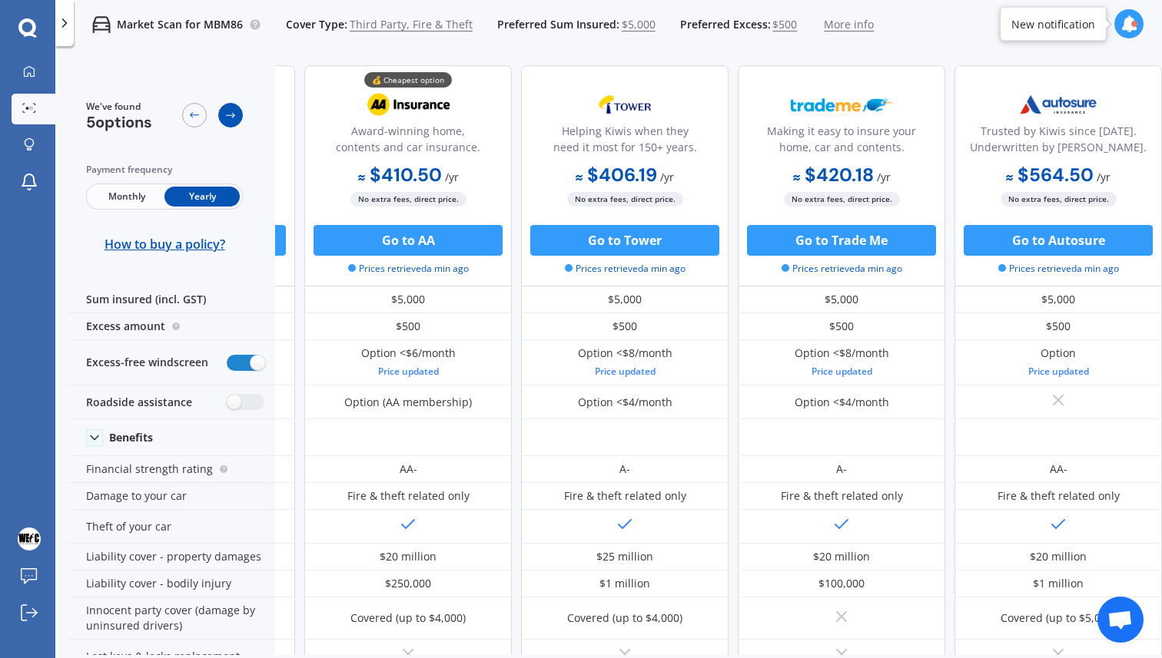
scroll to position [0, 195]
click at [222, 115] on div at bounding box center [230, 115] width 25 height 25
click at [182, 118] on div at bounding box center [212, 115] width 61 height 31
click at [194, 118] on icon at bounding box center [194, 115] width 12 height 12
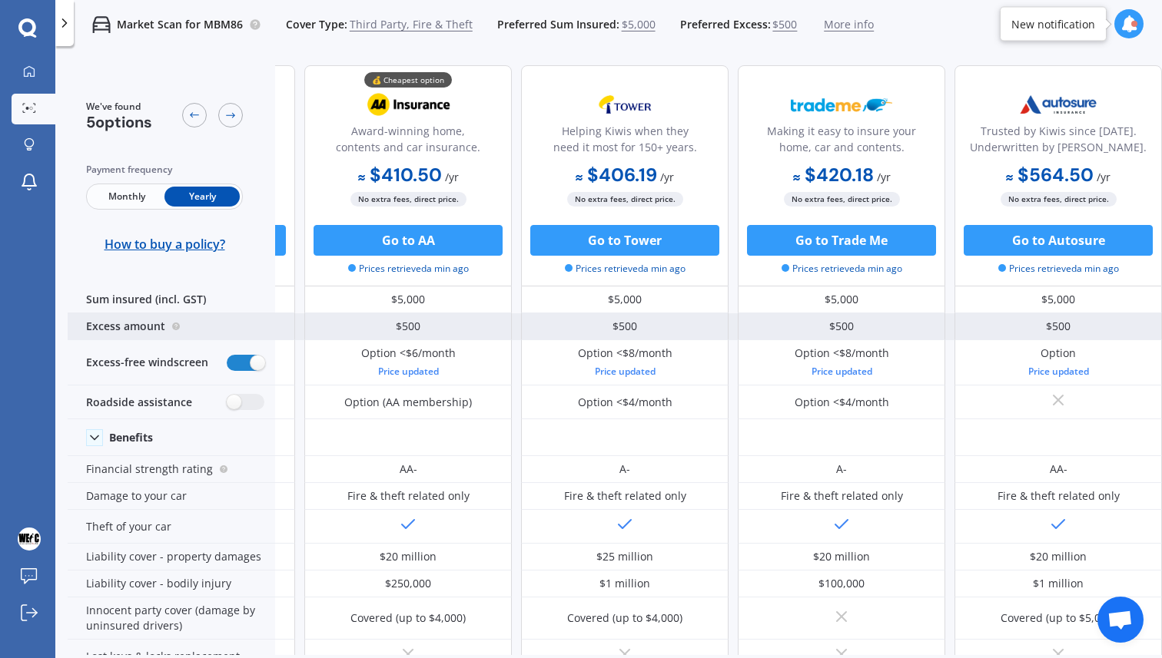
scroll to position [0, 0]
